Goal: Task Accomplishment & Management: Manage account settings

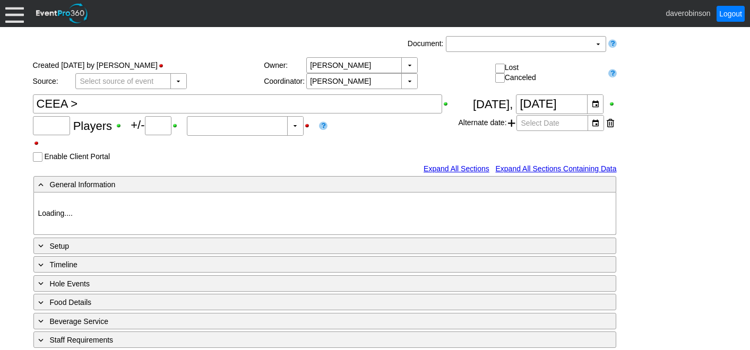
type input "24"
type input "0"
type input "Estimated"
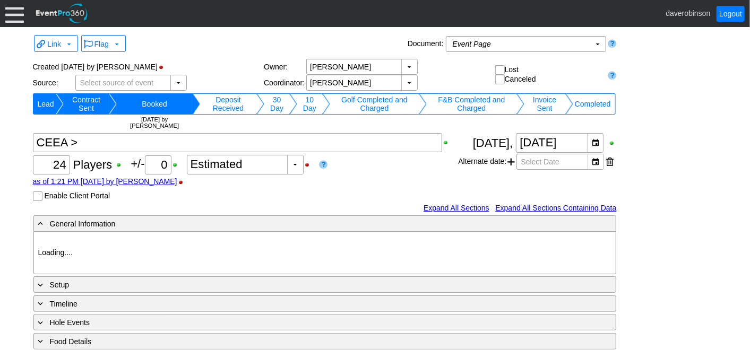
type input "Heritage Pointe Golf Club"
type input "Corporate Tournament"
type input "Scramble"
type input "Black"
type input "Red"
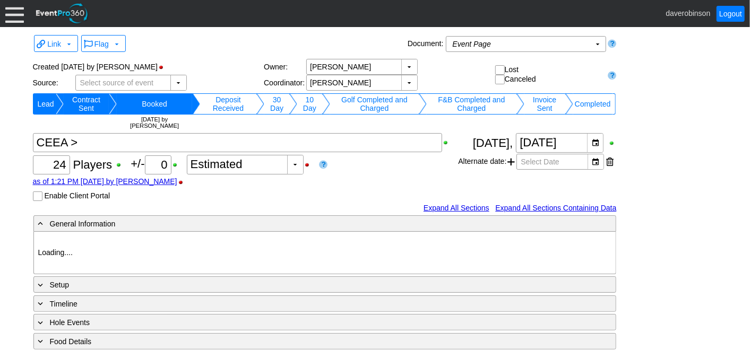
type input "1127815"
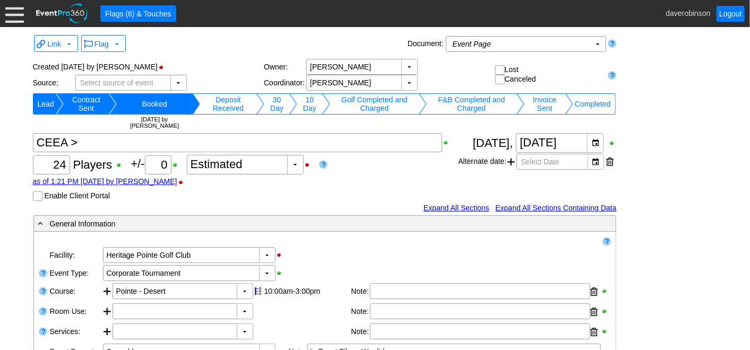
click at [12, 13] on div at bounding box center [14, 13] width 19 height 19
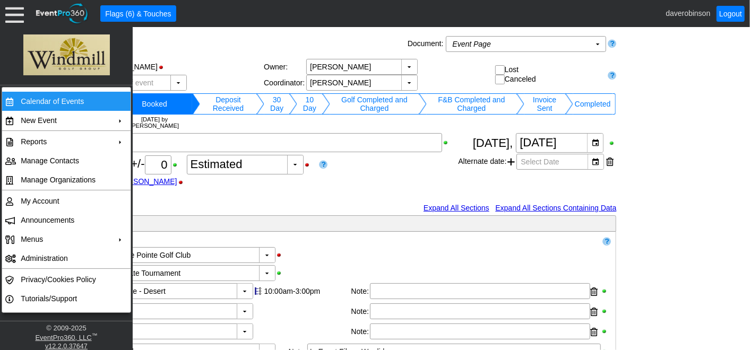
click at [45, 97] on td "Calendar of Events" at bounding box center [63, 101] width 95 height 19
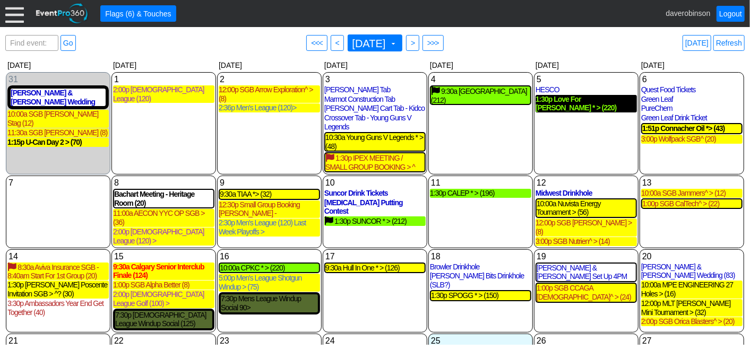
click at [581, 101] on div "1:30p Love For [PERSON_NAME] * > (220)" at bounding box center [586, 104] width 101 height 18
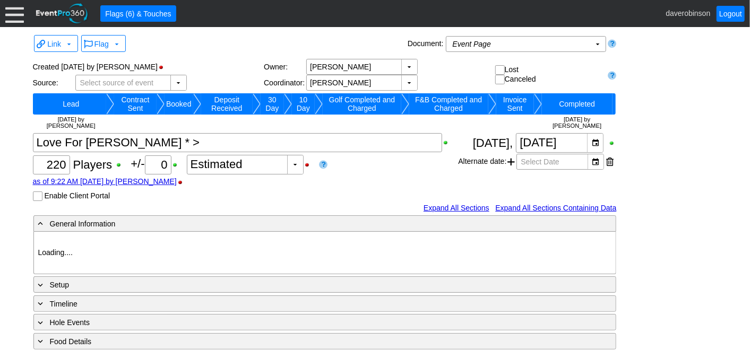
type input "Heritage Pointe Golf Club"
type input "Corporate Tournament"
type input "Scramble"
type input "Shotgun"
type input "Black"
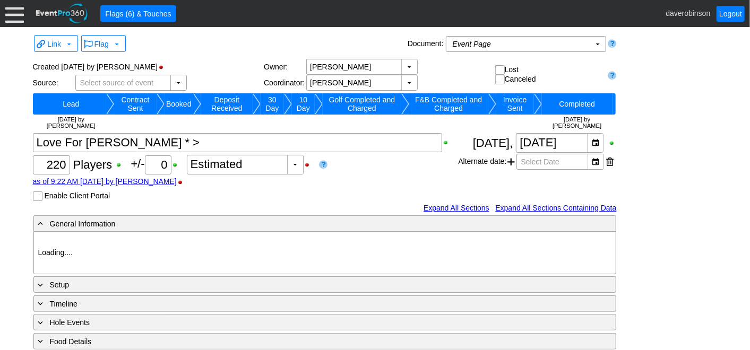
type input "Red"
type input "1033575"
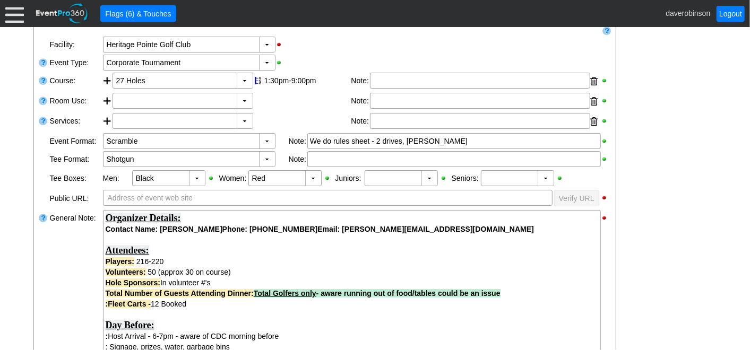
scroll to position [177, 0]
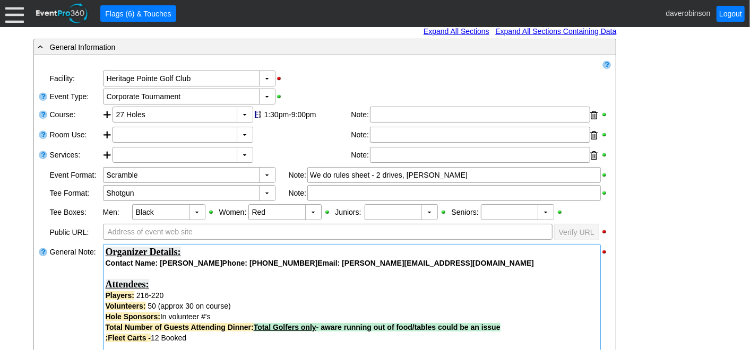
click at [106, 251] on strong "Organizer Details:" at bounding box center [143, 252] width 75 height 11
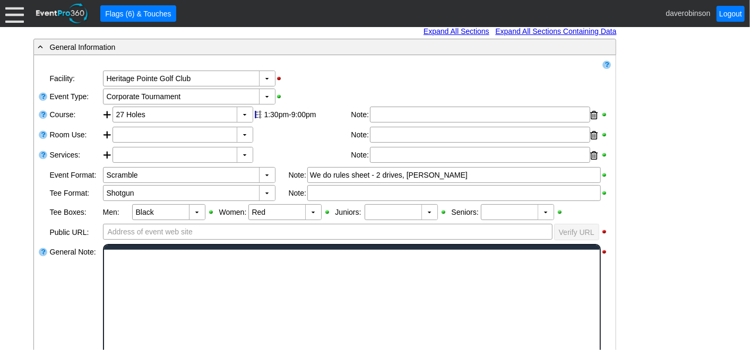
scroll to position [0, 0]
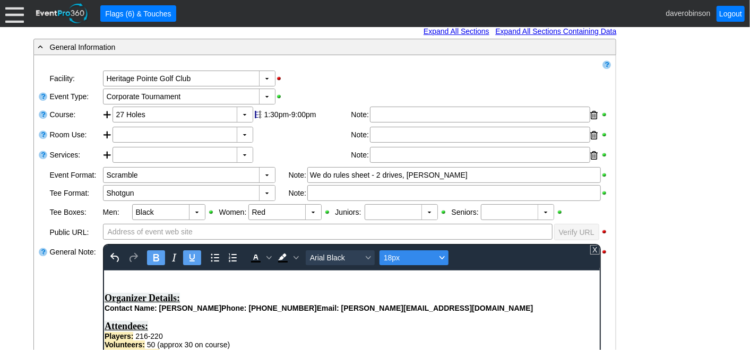
click at [443, 259] on div "Font size 18px" at bounding box center [442, 257] width 8 height 5
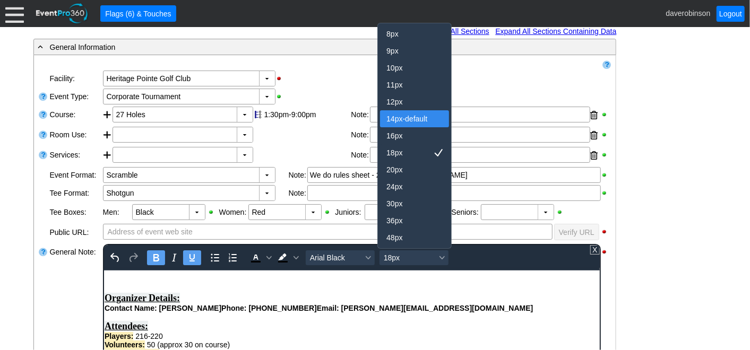
click at [413, 117] on div "14px-default" at bounding box center [407, 119] width 41 height 13
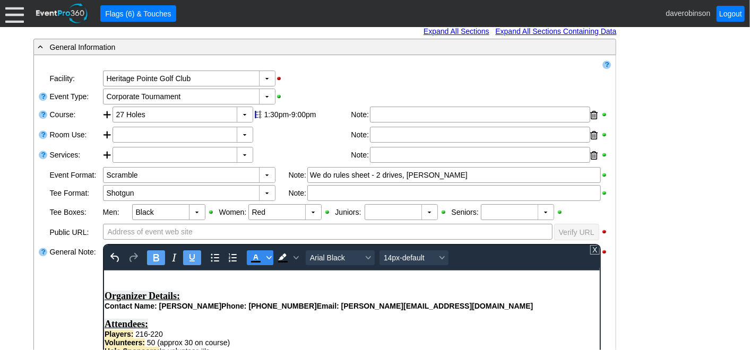
click at [267, 260] on span "Text color Black" at bounding box center [268, 258] width 8 height 15
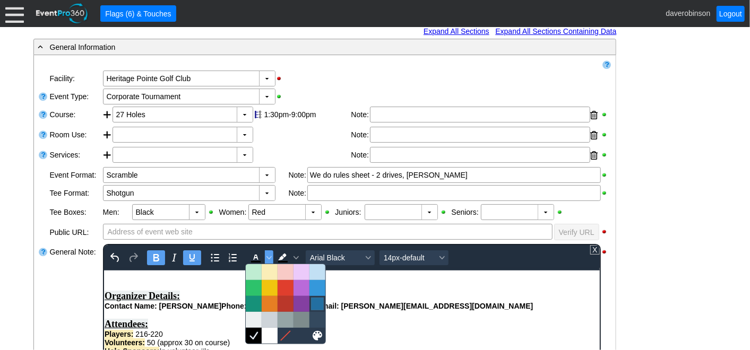
click at [313, 303] on div at bounding box center [317, 304] width 13 height 13
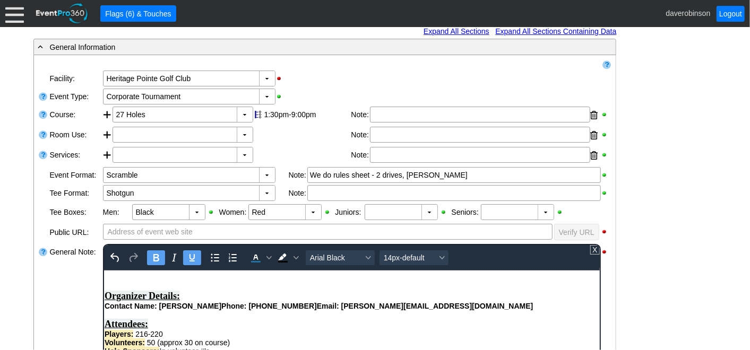
click at [190, 255] on icon "Underline" at bounding box center [191, 258] width 13 height 13
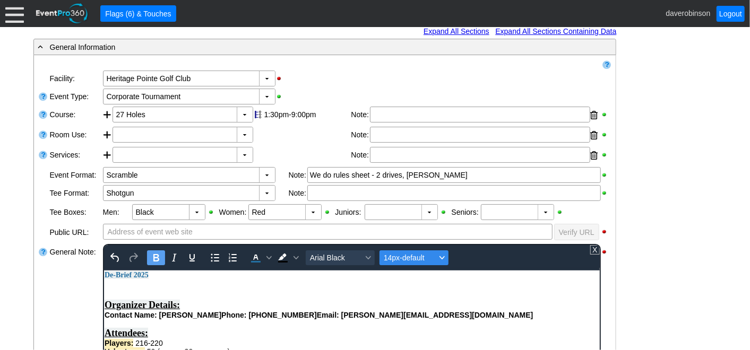
click at [444, 258] on button "14px-default" at bounding box center [413, 258] width 69 height 15
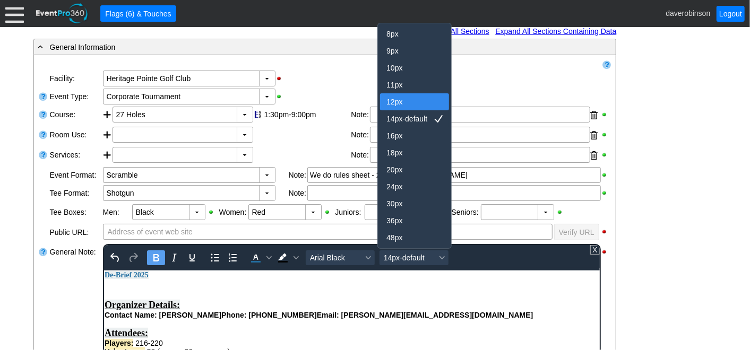
click at [404, 106] on div "12px" at bounding box center [407, 102] width 41 height 13
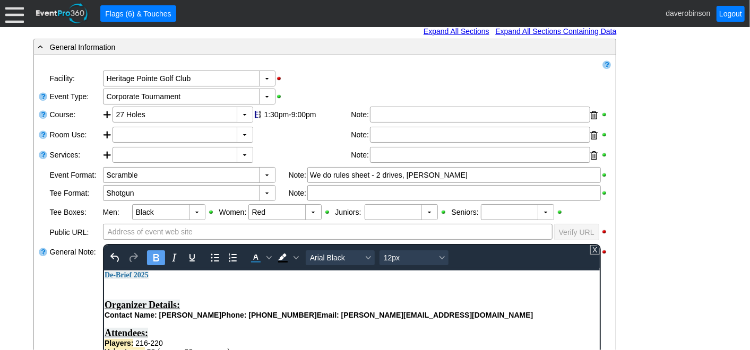
click at [154, 255] on icon "Bold" at bounding box center [155, 258] width 13 height 13
drag, startPoint x: 209, startPoint y: 288, endPoint x: 104, endPoint y: 287, distance: 105.1
click at [104, 287] on div "﻿- Spolumbos screwed up bbq" at bounding box center [351, 283] width 495 height 9
click at [161, 261] on icon "Bold" at bounding box center [155, 258] width 13 height 13
click at [159, 258] on icon "Bold" at bounding box center [155, 258] width 13 height 13
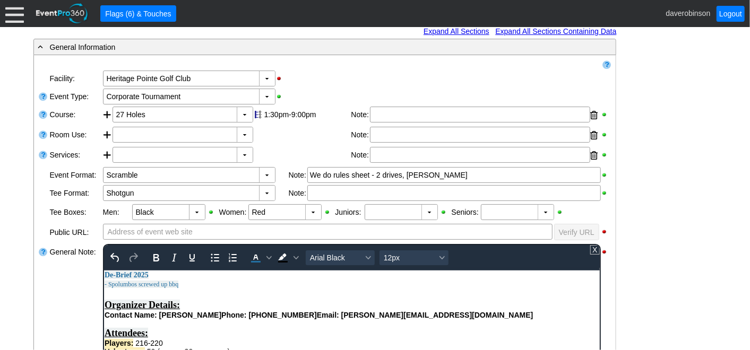
click at [219, 285] on div "﻿- Spolumbos screwed up bbq" at bounding box center [351, 283] width 495 height 9
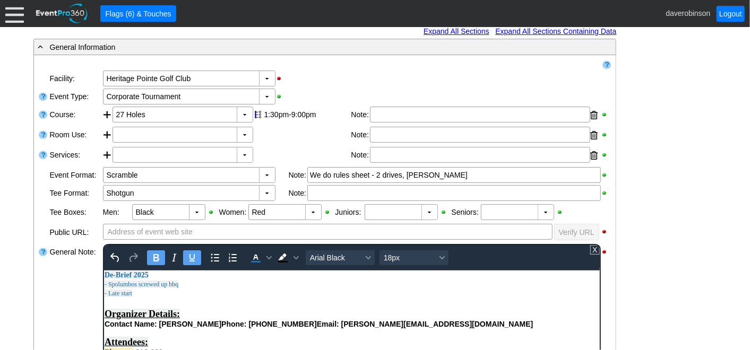
click at [147, 295] on div "- Late start" at bounding box center [351, 292] width 495 height 9
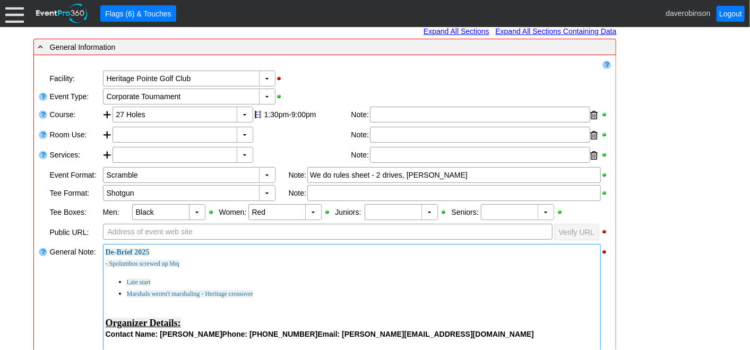
click at [330, 288] on li "Marshals weren't marshaling - Heritage crossover" at bounding box center [363, 294] width 472 height 12
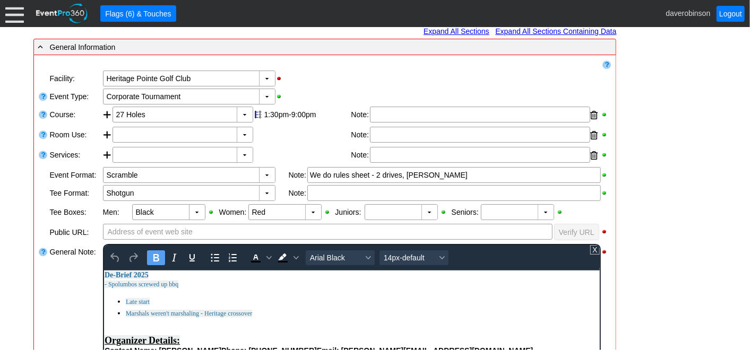
click at [309, 313] on li "Marshals weren't marshaling - Heritage crossover" at bounding box center [362, 313] width 474 height 12
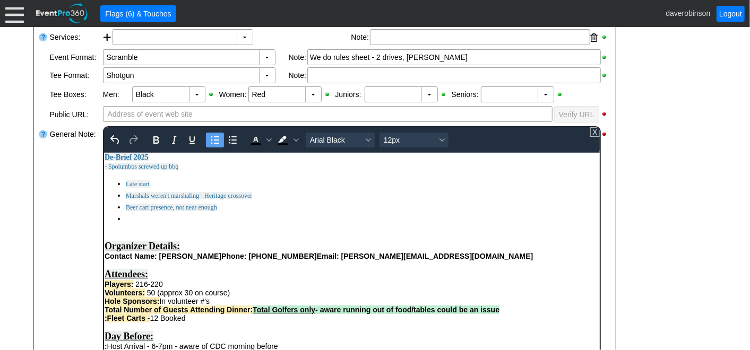
click at [72, 228] on div "General Note:" at bounding box center [75, 259] width 53 height 268
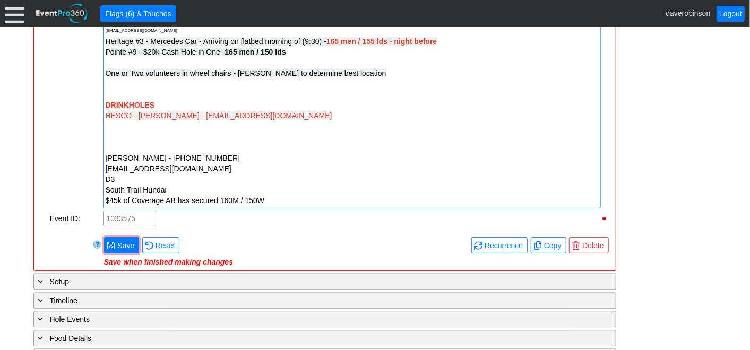
scroll to position [1357, 0]
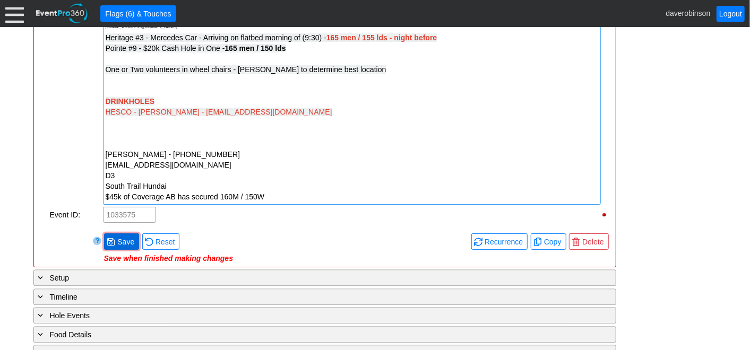
click at [115, 237] on span "Save" at bounding box center [125, 242] width 21 height 11
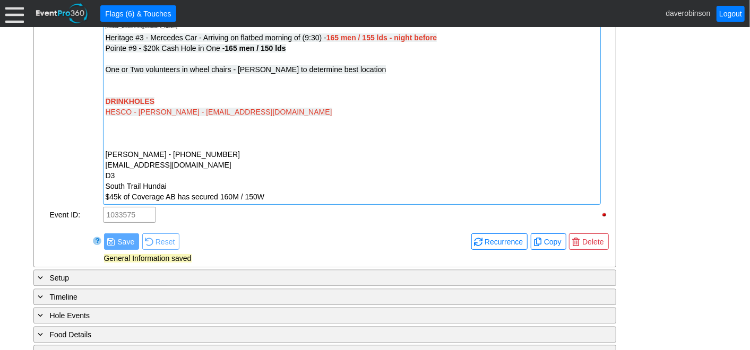
scroll to position [1239, 0]
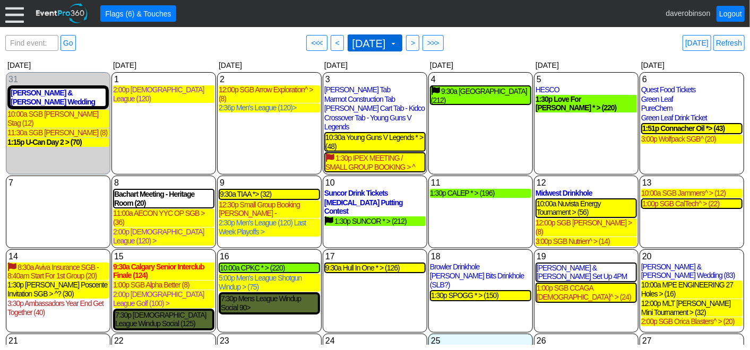
click at [398, 42] on span at bounding box center [393, 43] width 8 height 8
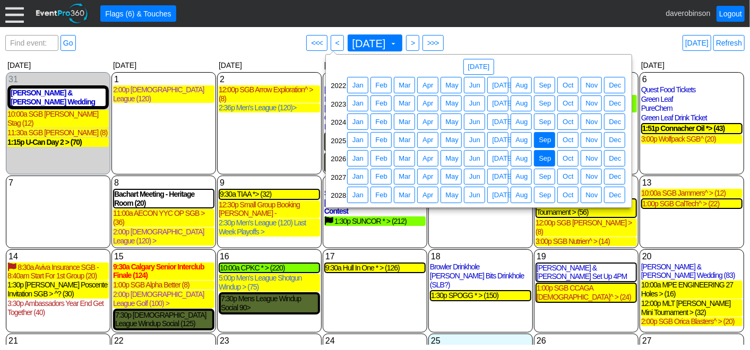
click at [545, 160] on span "Sep" at bounding box center [545, 158] width 16 height 11
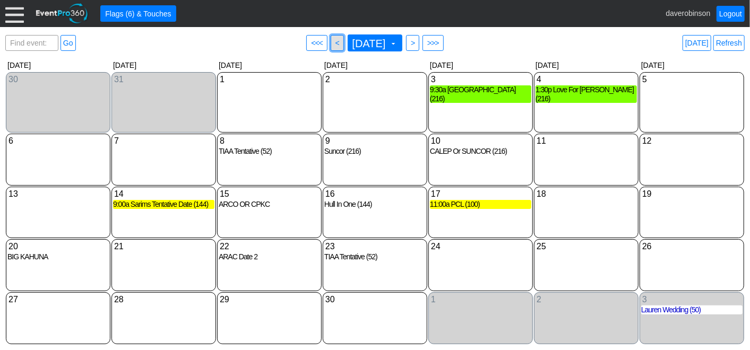
click at [331, 42] on span "● <" at bounding box center [337, 43] width 13 height 16
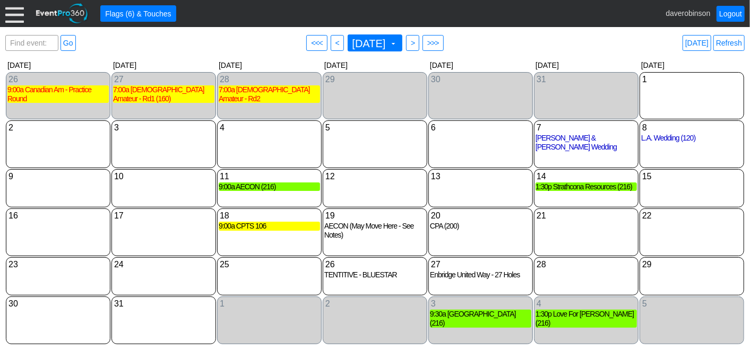
click at [477, 223] on div "20 Thursday CPA (200) CPA Booked Golf Event at Heritage Pointe Golf Club Player…" at bounding box center [480, 232] width 105 height 47
click at [417, 44] on span ">" at bounding box center [413, 43] width 8 height 11
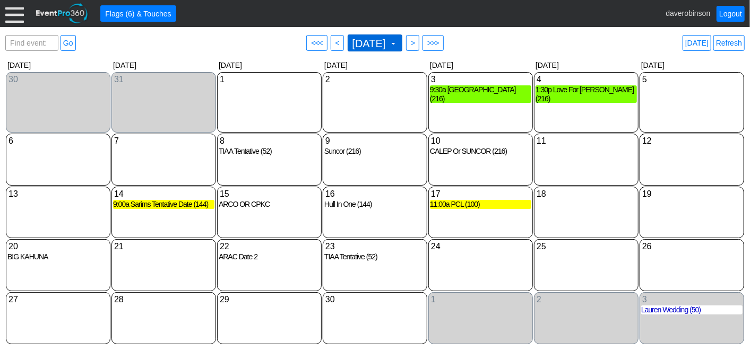
click at [398, 46] on span at bounding box center [393, 43] width 8 height 8
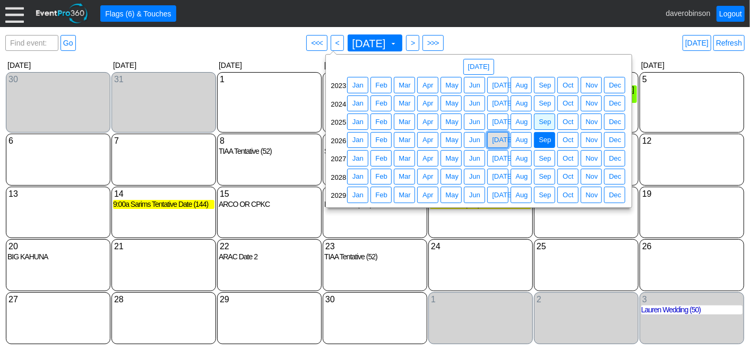
click at [494, 136] on span "Jul" at bounding box center [503, 140] width 26 height 11
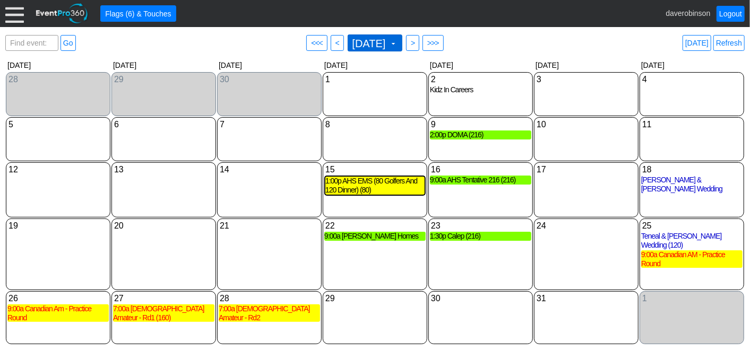
click at [398, 44] on span at bounding box center [393, 43] width 8 height 8
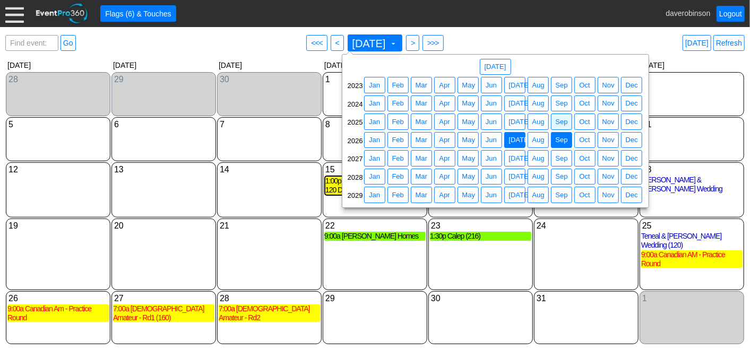
click at [567, 142] on span "Sep" at bounding box center [562, 140] width 16 height 11
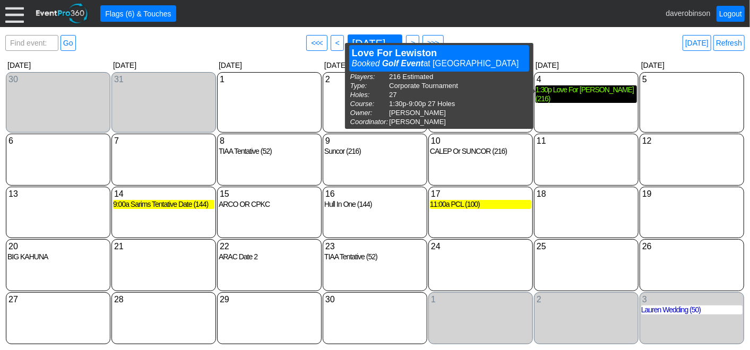
click at [564, 92] on div "1:30p Love For Lewiston (216)" at bounding box center [586, 94] width 101 height 18
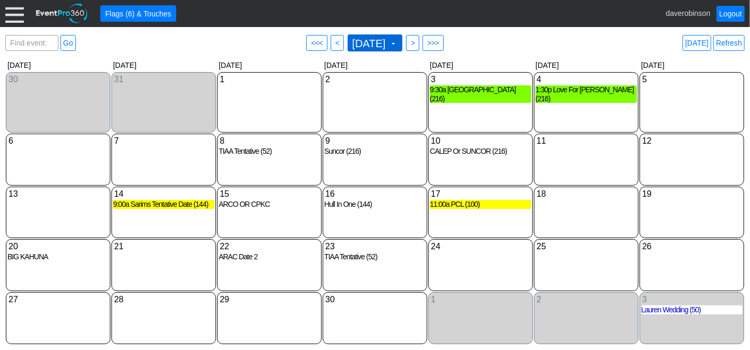
click at [398, 44] on span at bounding box center [393, 43] width 8 height 8
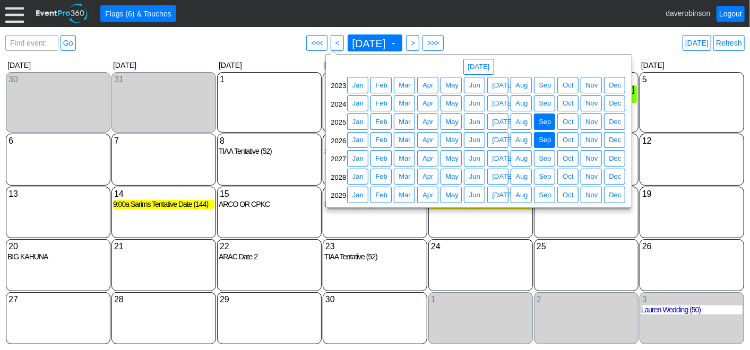
click at [547, 122] on span "Sep" at bounding box center [545, 122] width 16 height 11
